Goal: Information Seeking & Learning: Learn about a topic

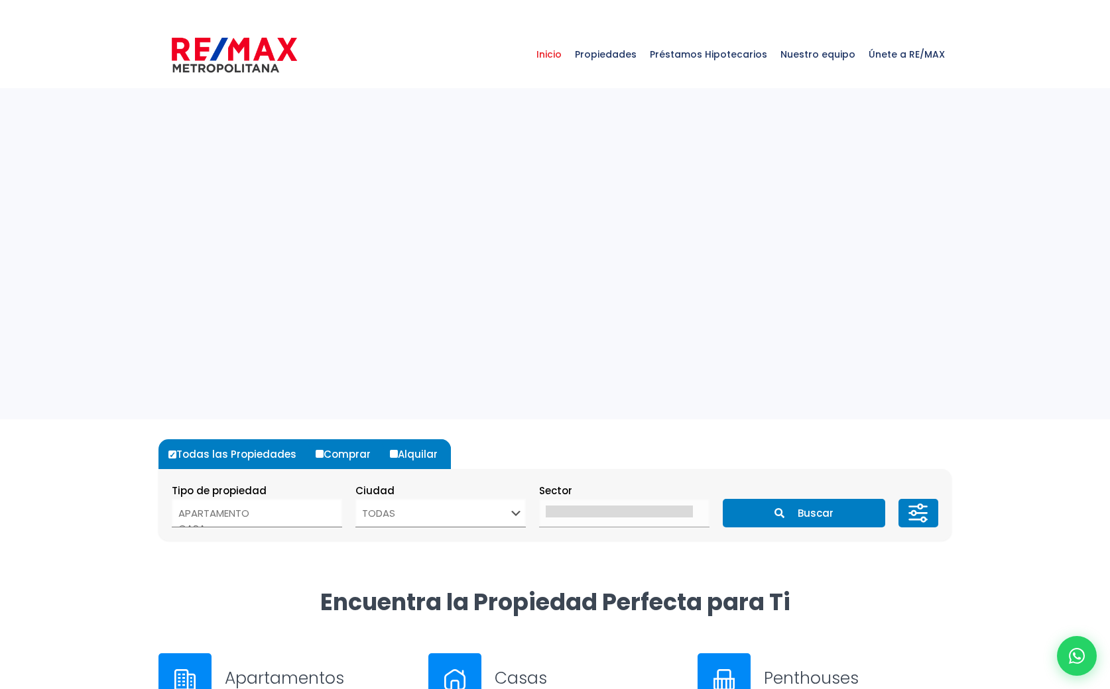
select select
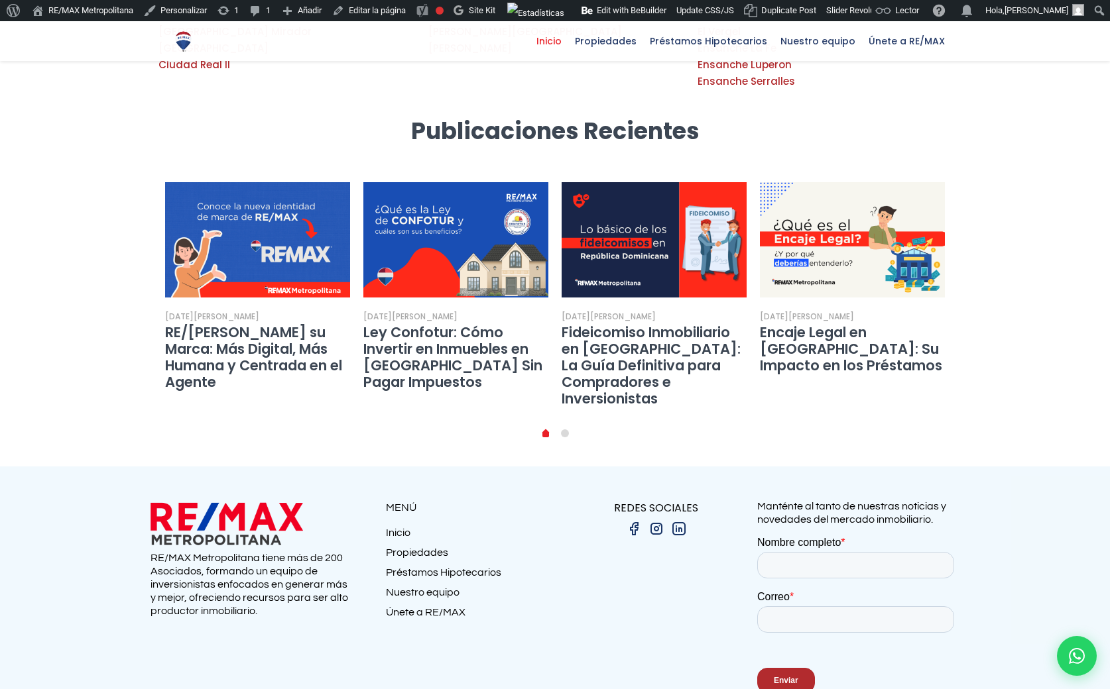
scroll to position [2391, 0]
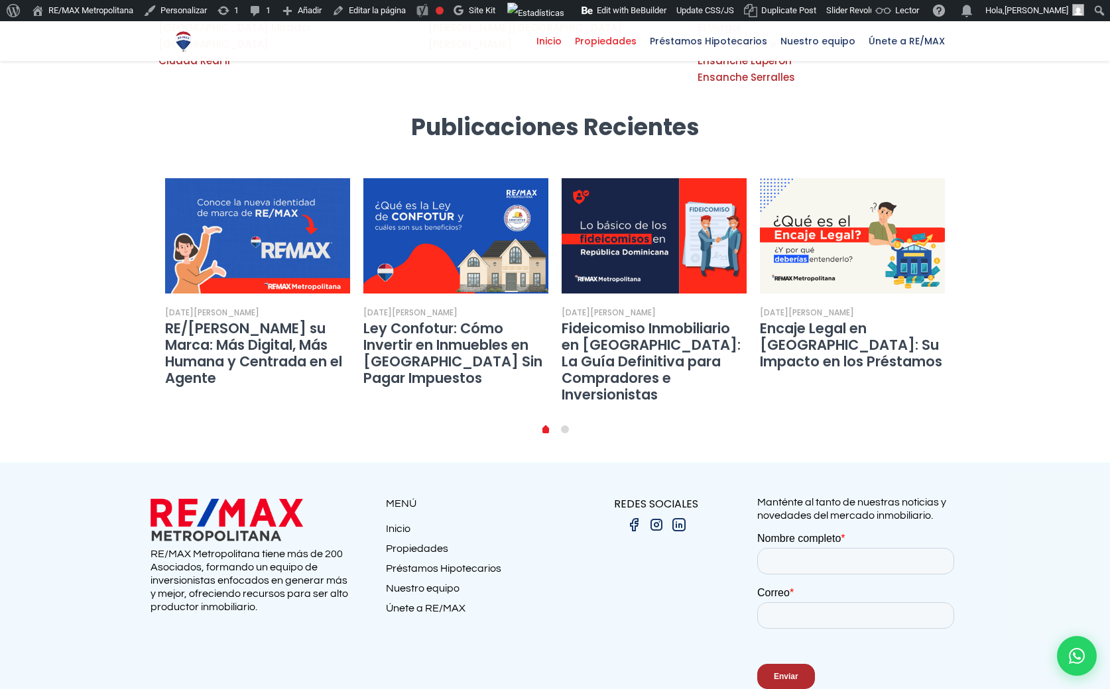
click at [624, 40] on span "Propiedades" at bounding box center [605, 41] width 75 height 20
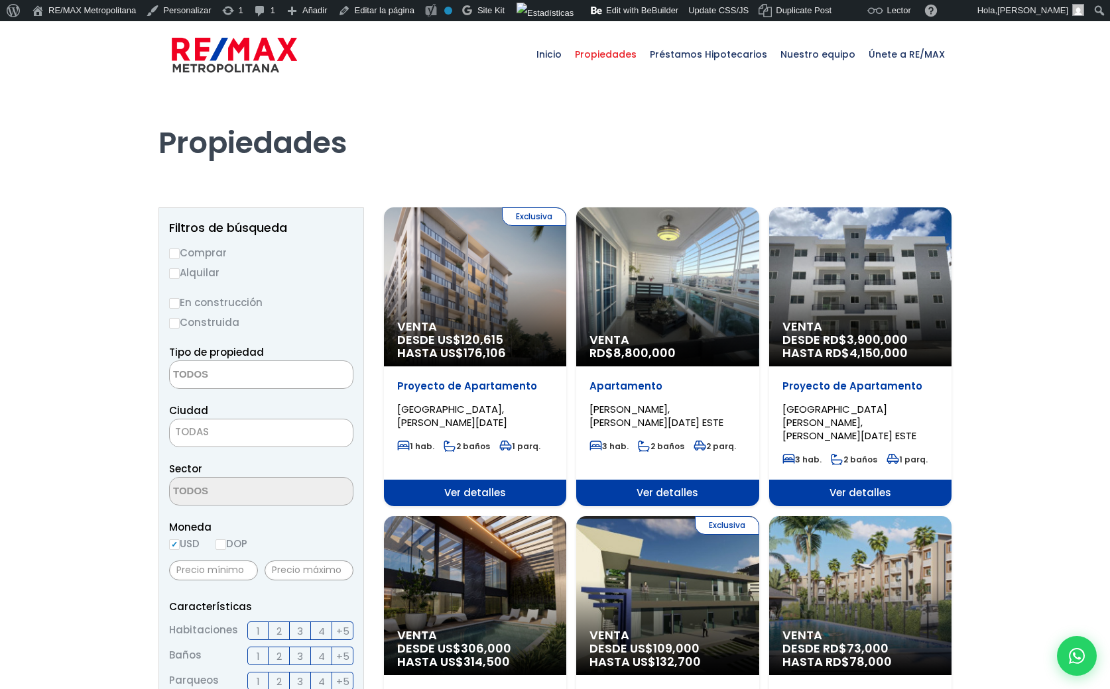
select select
click at [698, 296] on div "Venta RD$ 8,800,000" at bounding box center [667, 286] width 182 height 159
